Goal: Task Accomplishment & Management: Complete application form

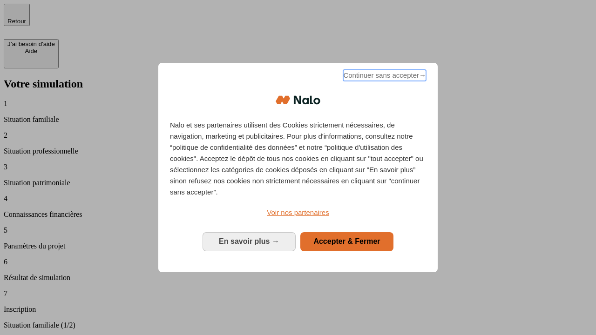
click at [383, 77] on span "Continuer sans accepter →" at bounding box center [384, 75] width 83 height 11
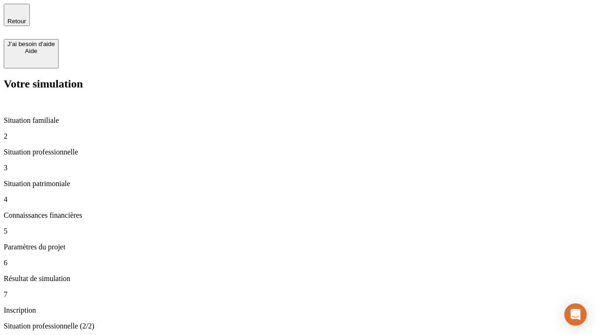
type input "30 000"
type input "40 000"
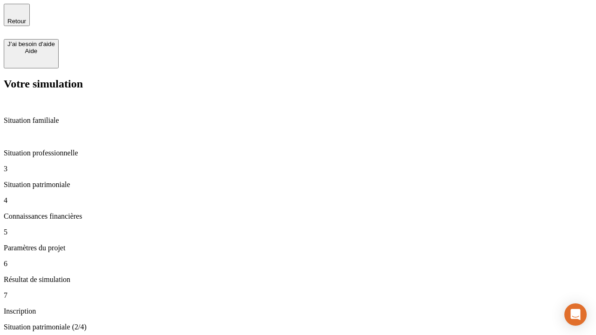
type input "1 100"
type input "20"
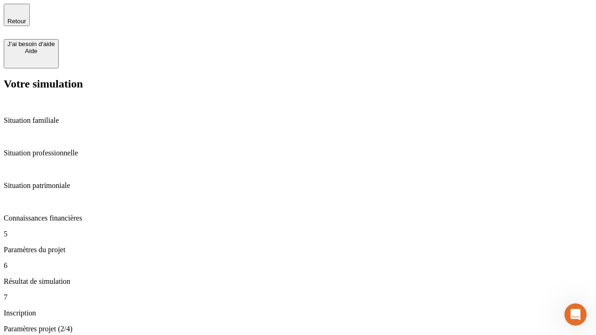
type input "40"
type input "50 000"
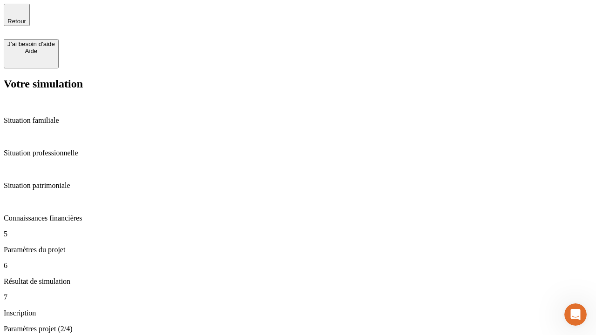
type input "640"
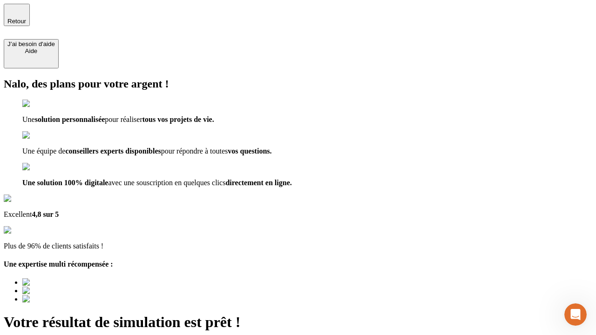
type input "[EMAIL_ADDRESS][DOMAIN_NAME]"
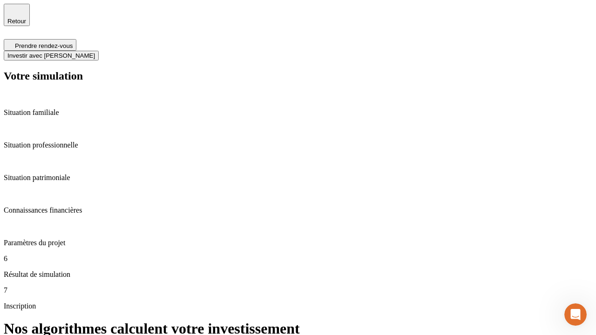
scroll to position [4, 0]
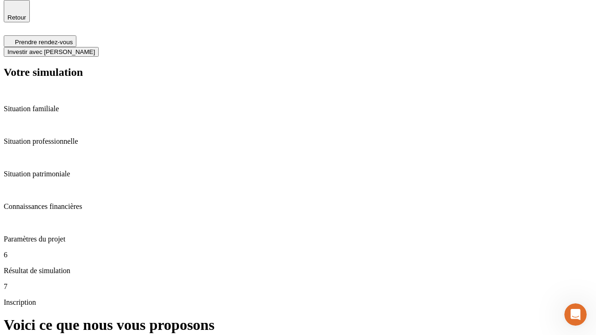
click at [95, 48] on span "Investir avec [PERSON_NAME]" at bounding box center [50, 51] width 87 height 7
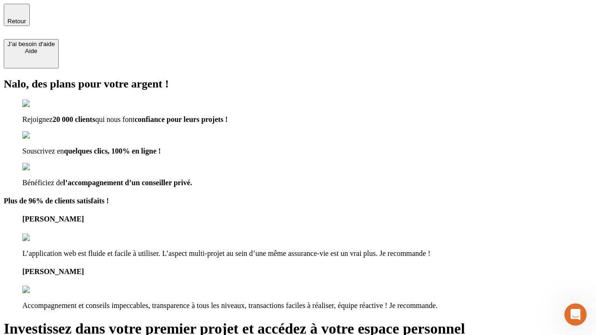
type input "[PERSON_NAME][EMAIL_ADDRESS][DOMAIN_NAME]"
